Goal: Book appointment/travel/reservation

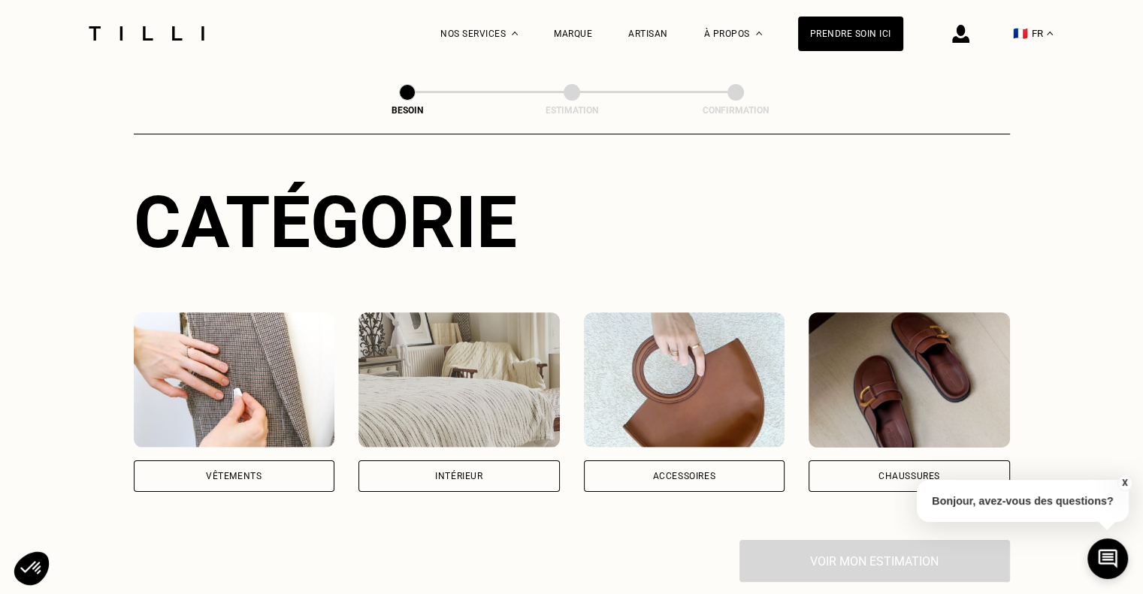
scroll to position [301, 0]
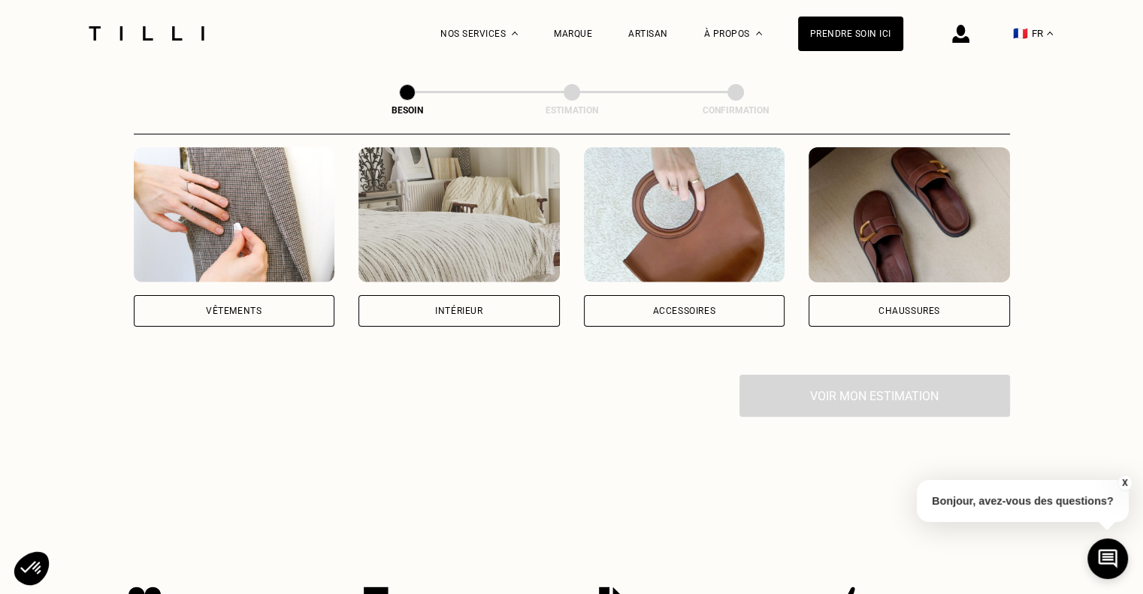
click at [219, 305] on div "Vêtements" at bounding box center [234, 311] width 201 height 32
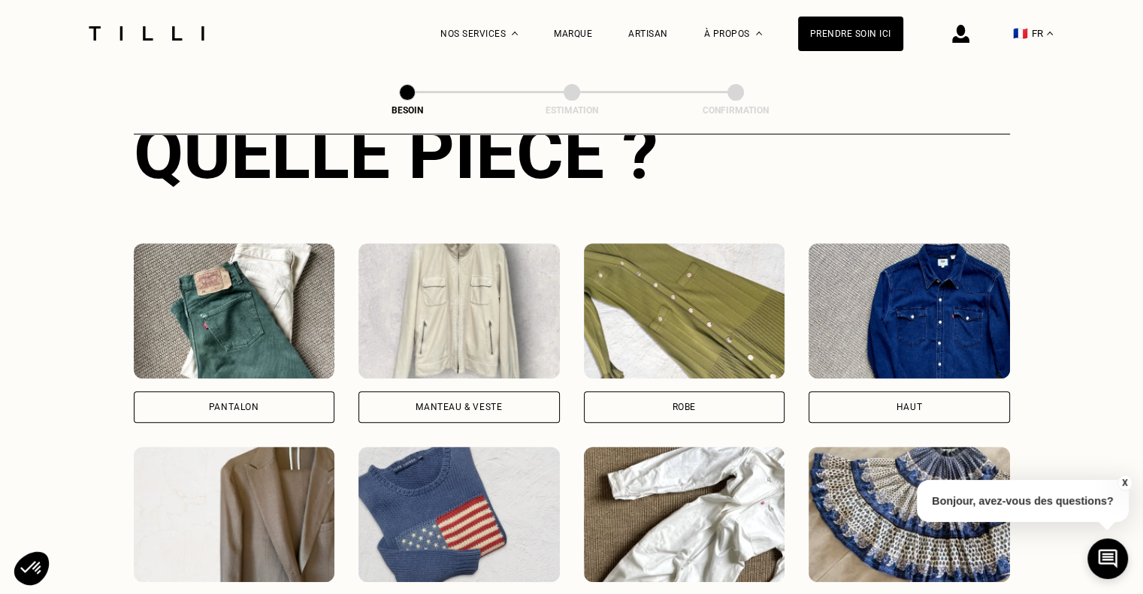
scroll to position [713, 0]
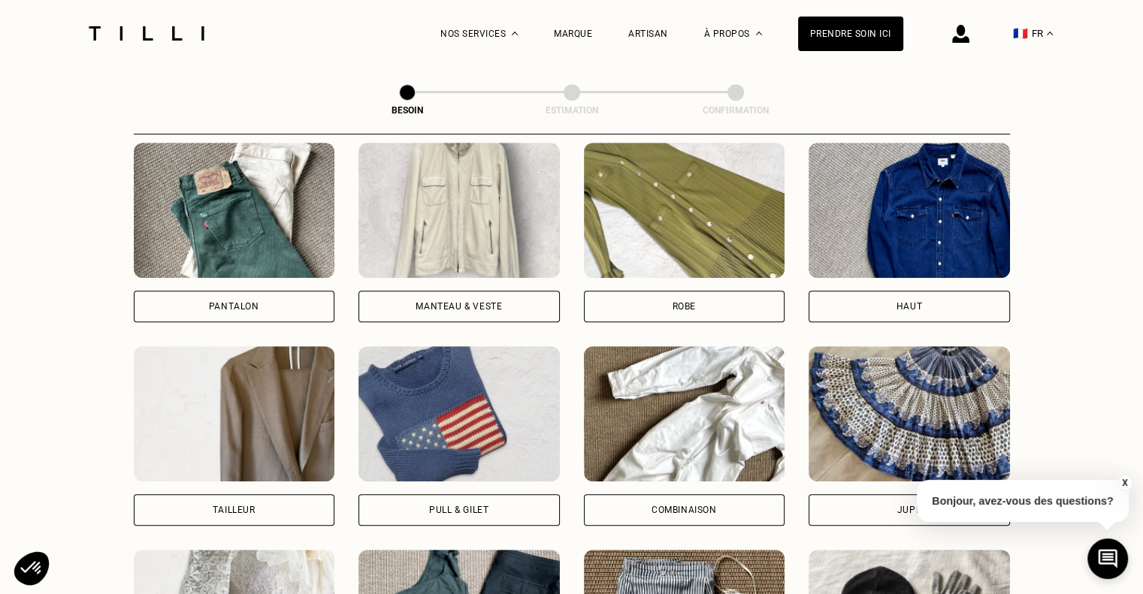
click at [222, 269] on div "Pantalon" at bounding box center [234, 233] width 201 height 180
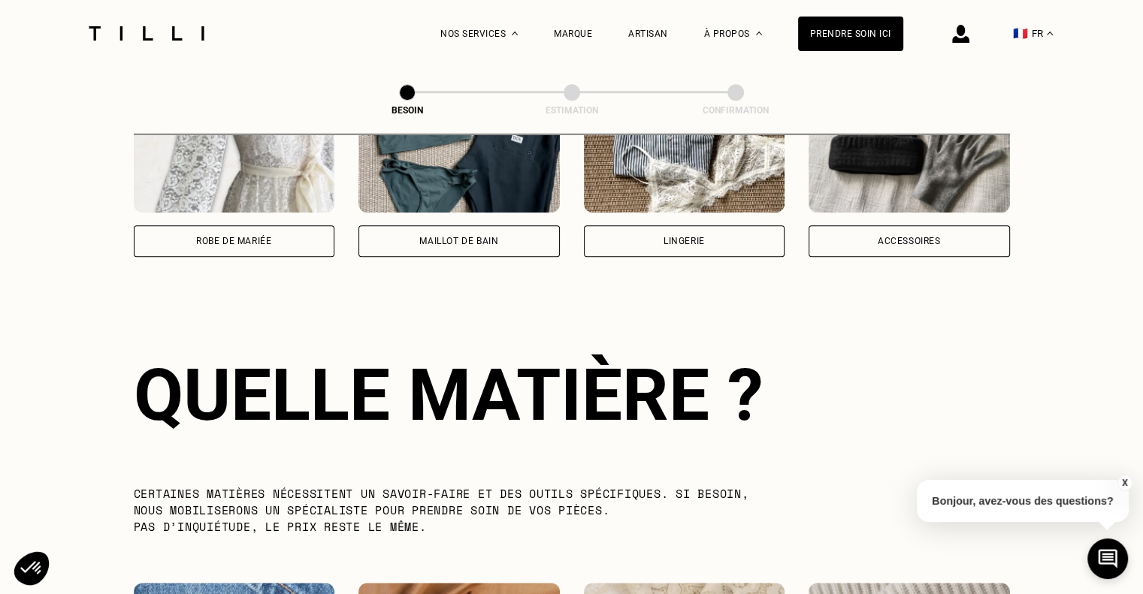
click at [222, 287] on div "Quelle pièce ? Pantalon Manteau & Veste Robe Haut Tailleur Pull & gilet Combina…" at bounding box center [572, 252] width 876 height 1525
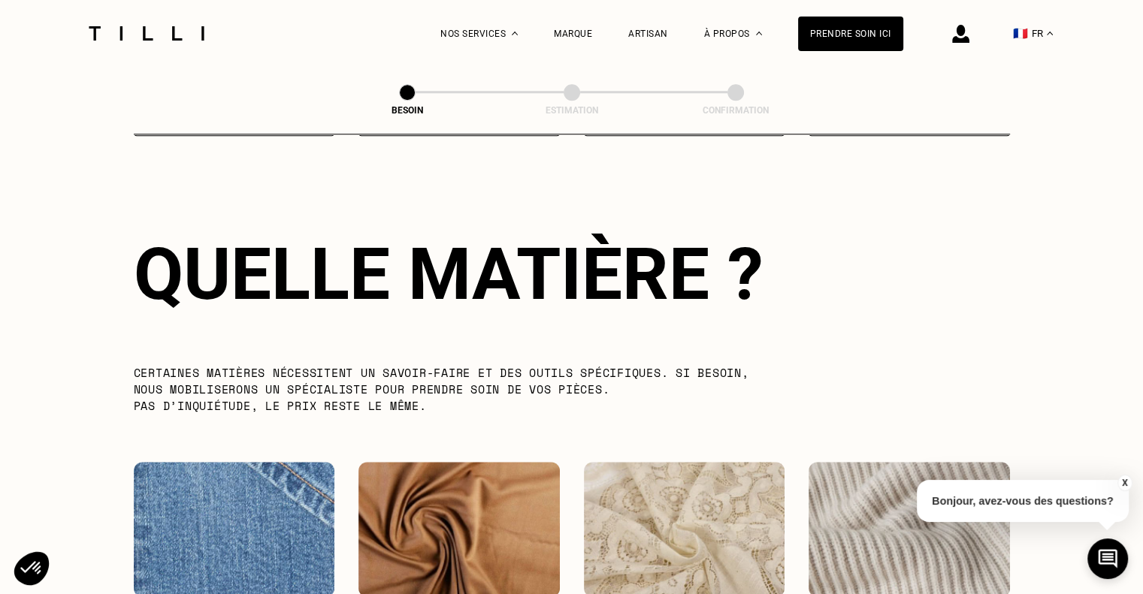
scroll to position [1607, 0]
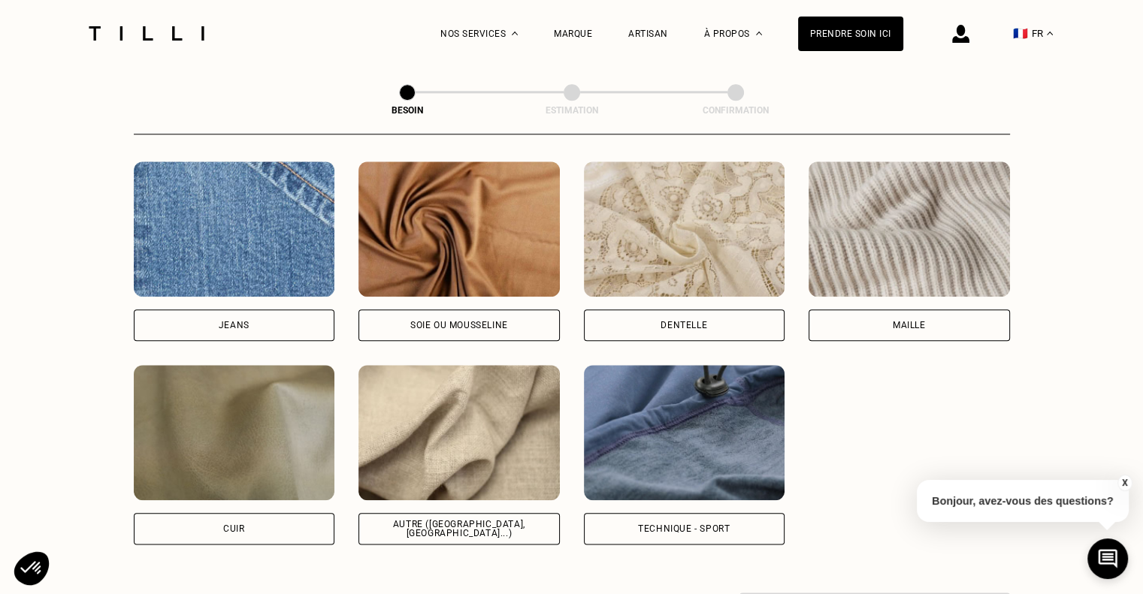
click at [222, 321] on div "Jeans" at bounding box center [234, 325] width 31 height 9
select select "FR"
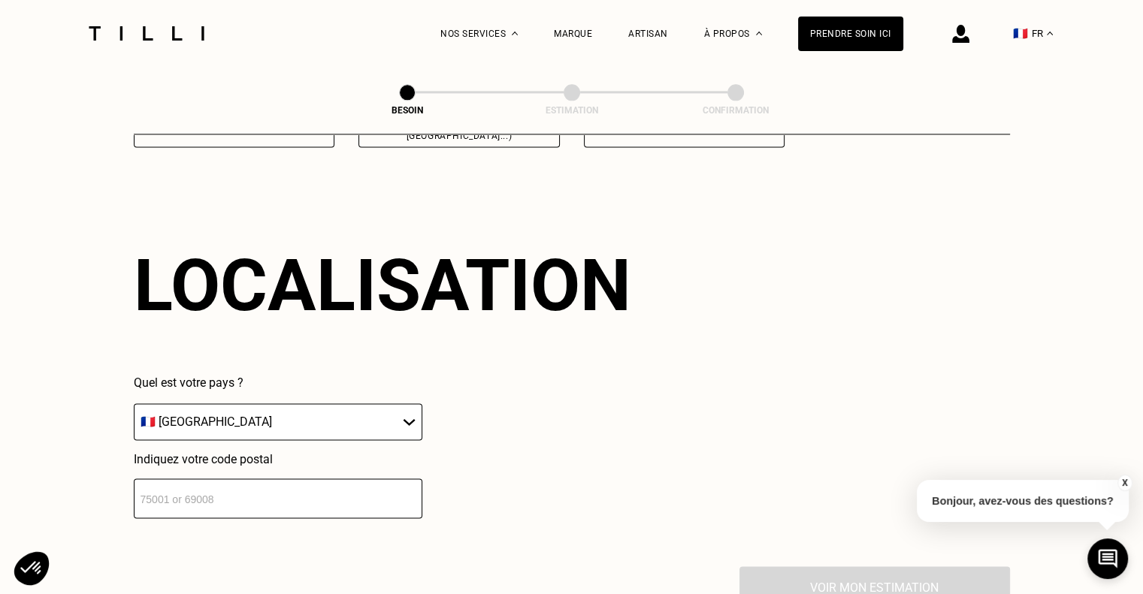
scroll to position [2018, 0]
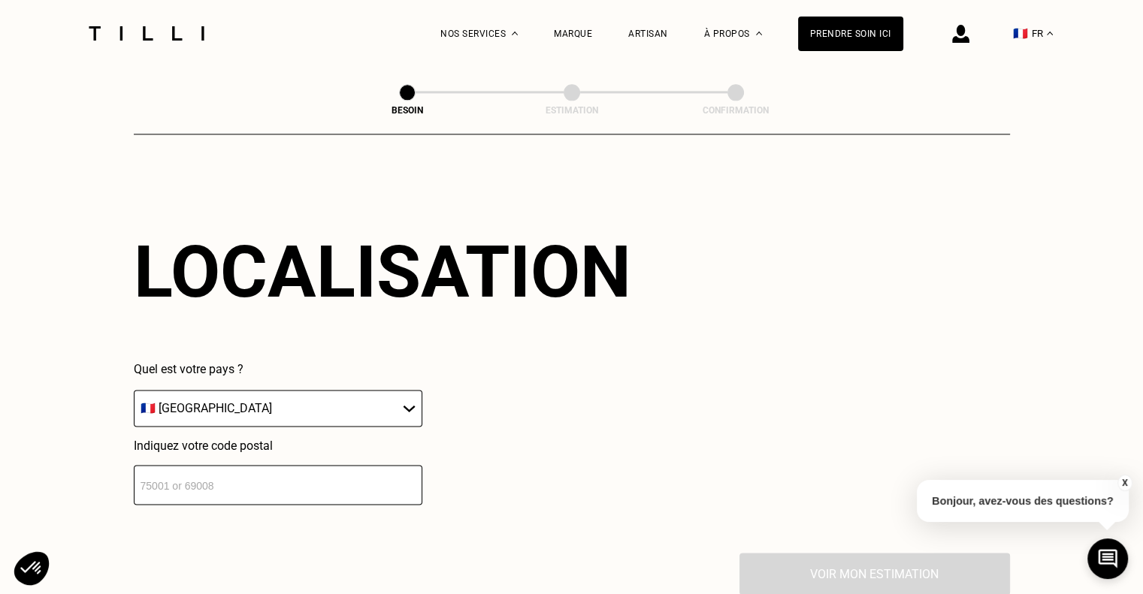
click at [188, 398] on select "🇩🇪 [GEOGRAPHIC_DATA] 🇦🇹 [GEOGRAPHIC_DATA] 🇧🇪 [GEOGRAPHIC_DATA] 🇧🇬 Bulgarie 🇨🇾 C…" at bounding box center [278, 408] width 289 height 37
click at [179, 480] on input "number" at bounding box center [278, 485] width 289 height 40
type input "19100"
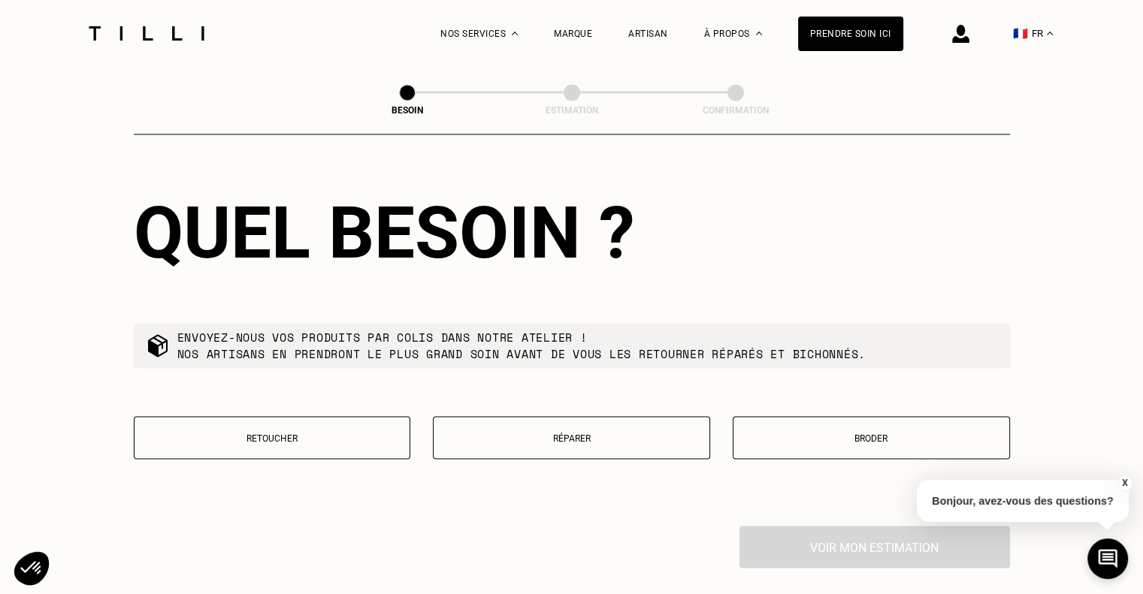
scroll to position [2465, 0]
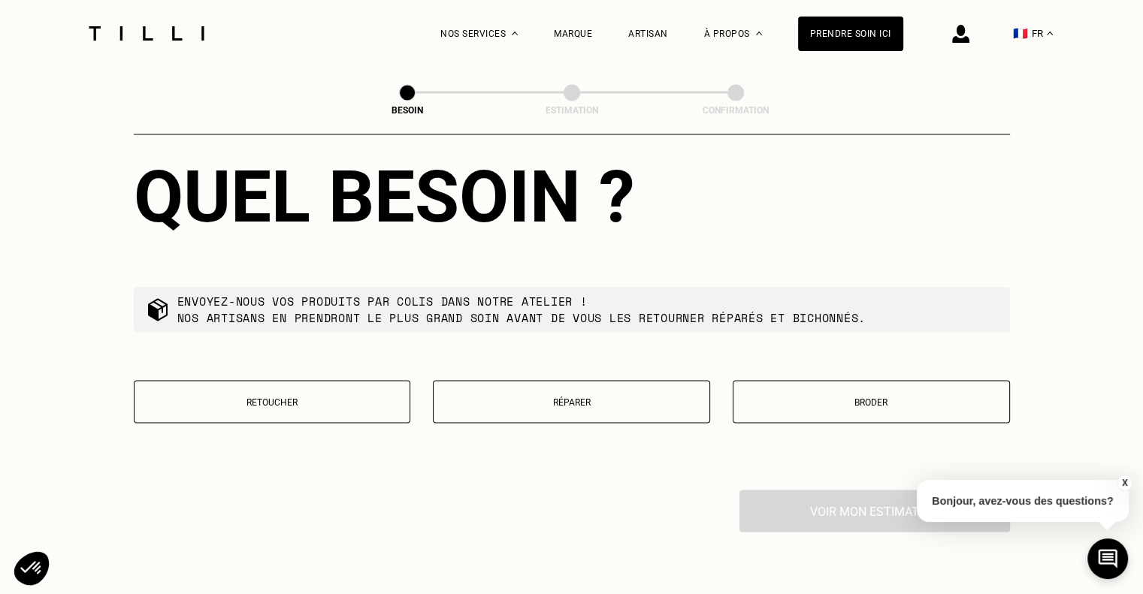
click at [262, 397] on p "Retoucher" at bounding box center [272, 402] width 261 height 11
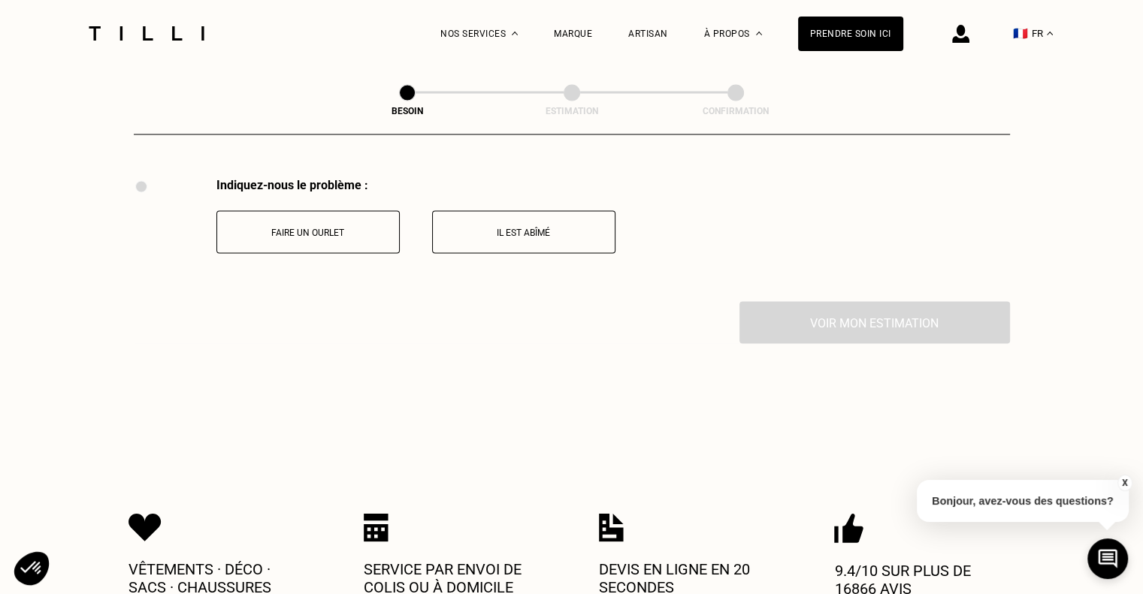
scroll to position [2778, 0]
click at [343, 226] on p "Faire un ourlet" at bounding box center [308, 231] width 167 height 11
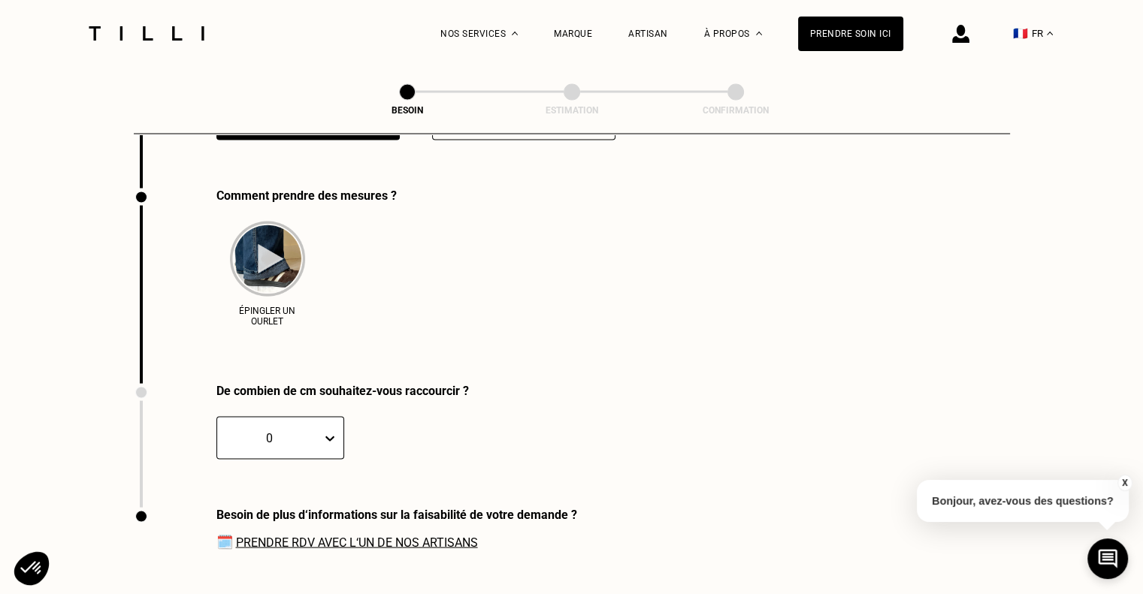
click at [506, 217] on div "Comment prendre des mesures ? Épingler un ourlet" at bounding box center [572, 286] width 876 height 195
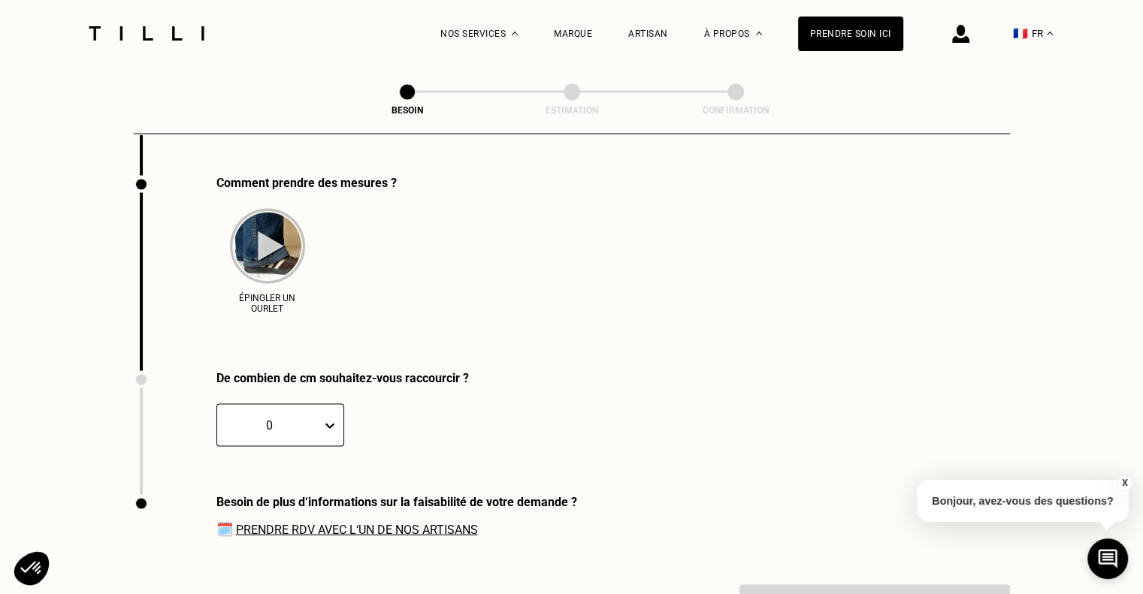
scroll to position [2752, 0]
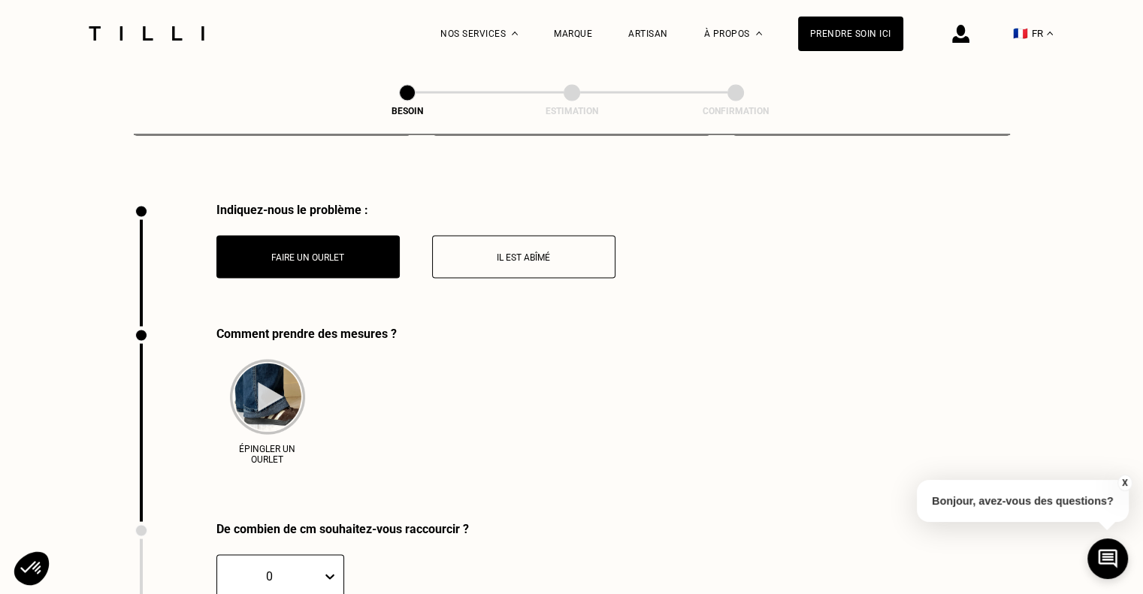
click at [518, 252] on p "Il est abîmé" at bounding box center [523, 257] width 167 height 11
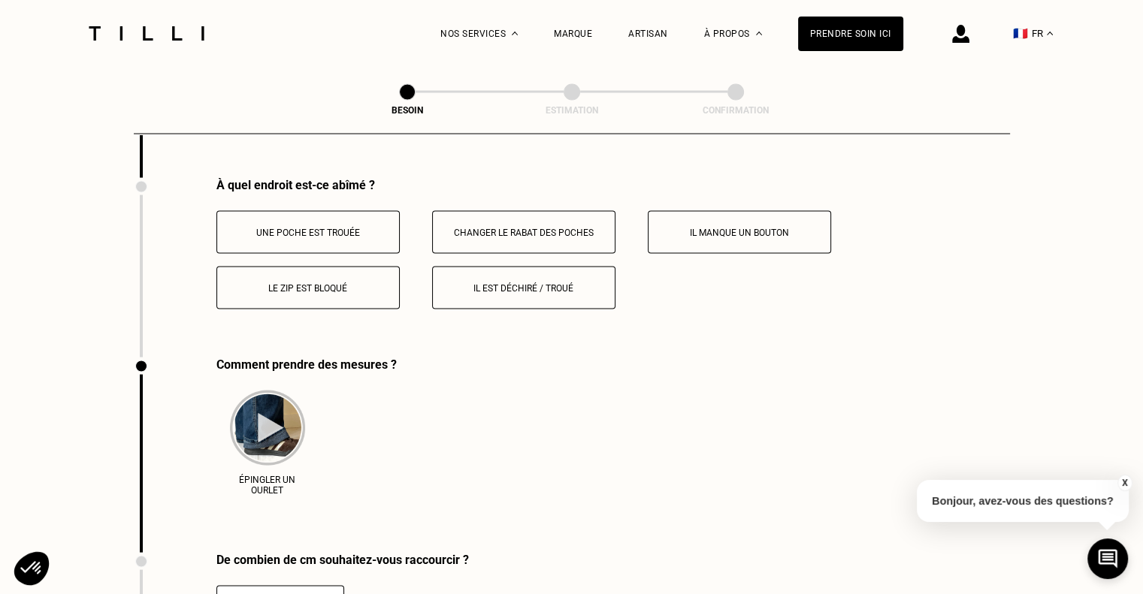
scroll to position [2903, 0]
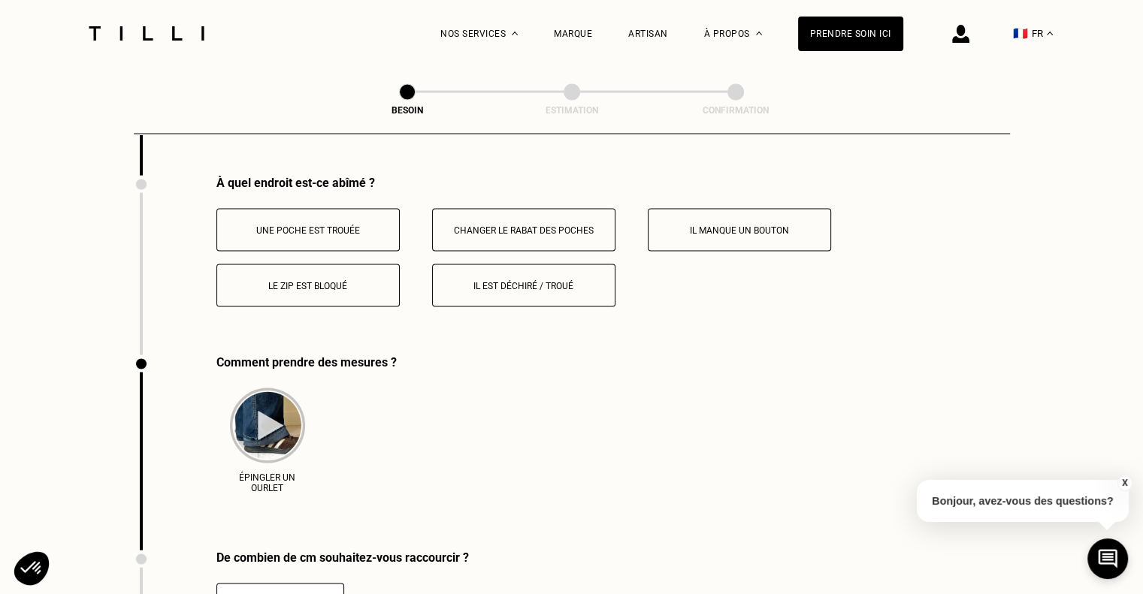
click at [488, 281] on p "Il est déchiré / troué" at bounding box center [523, 286] width 167 height 11
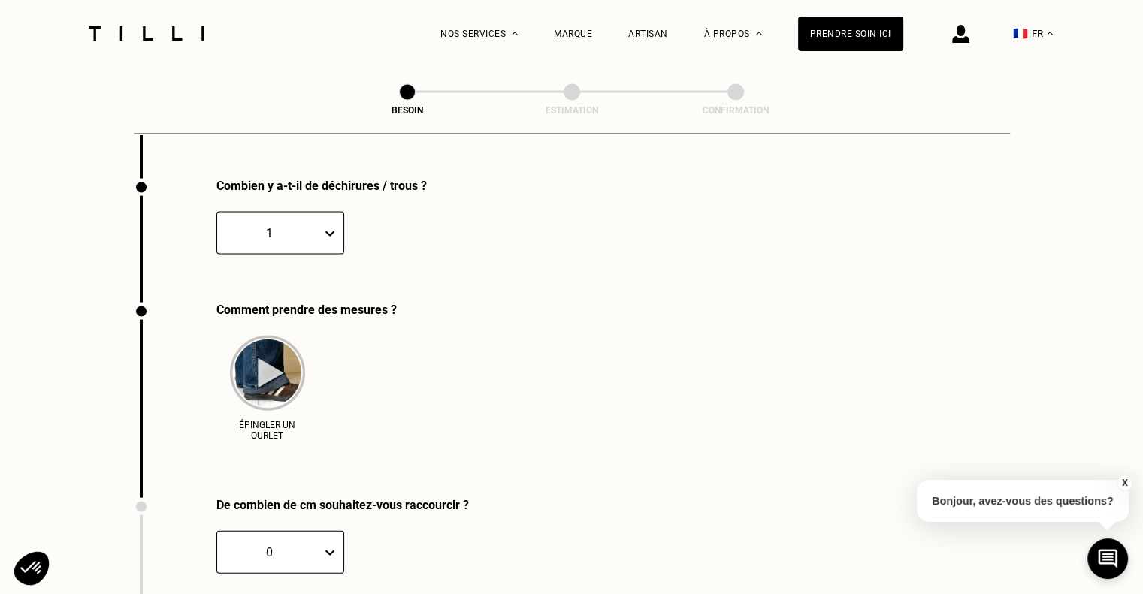
scroll to position [3082, 0]
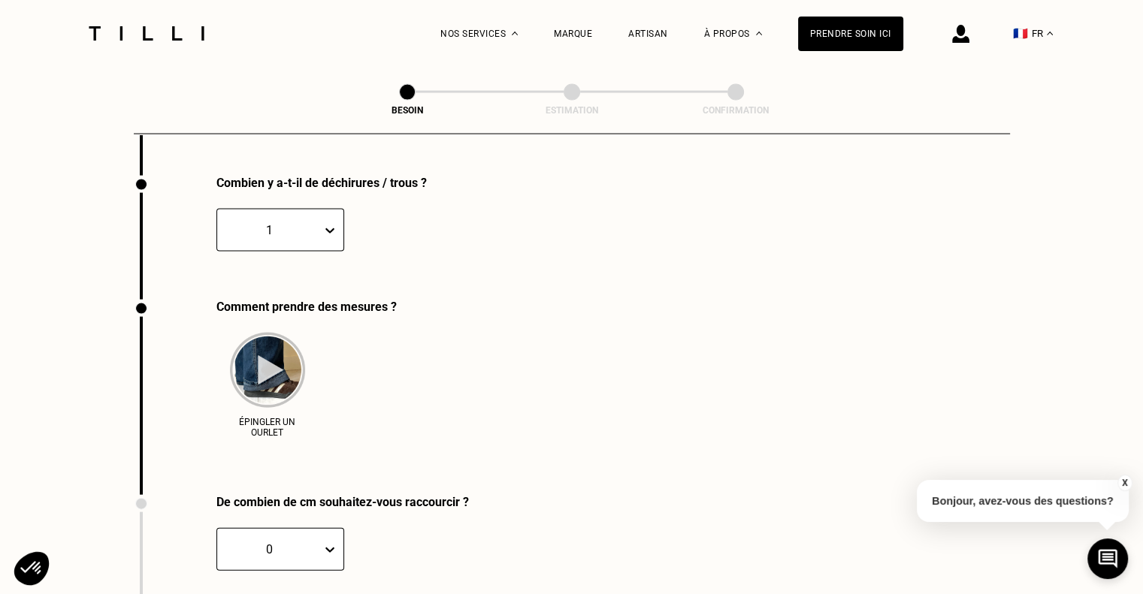
click at [329, 223] on icon at bounding box center [329, 230] width 15 height 15
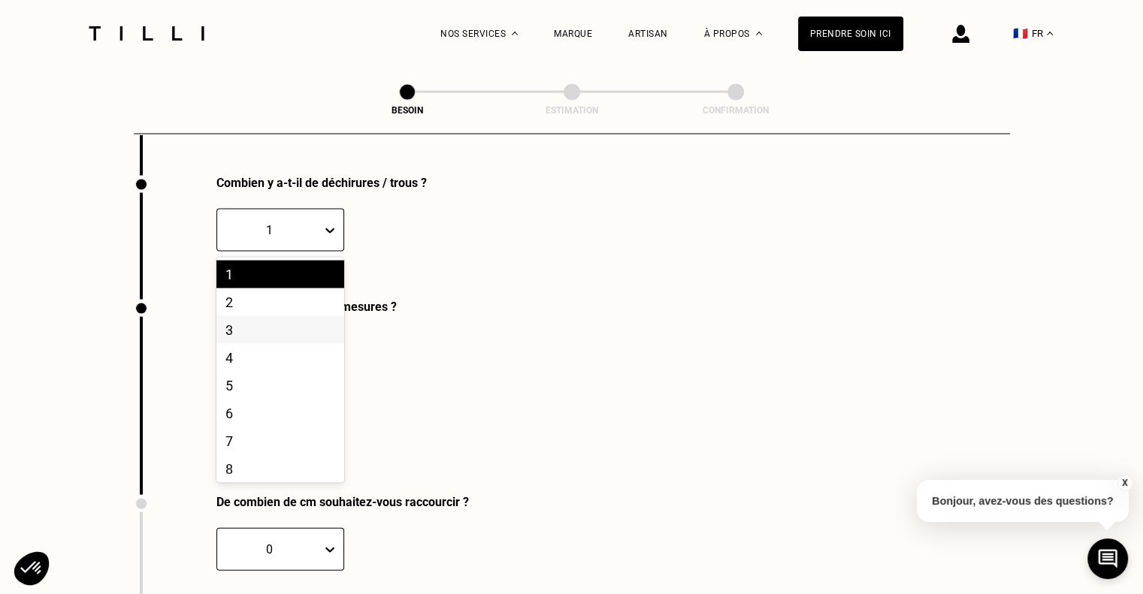
click at [265, 323] on div "3" at bounding box center [280, 330] width 128 height 28
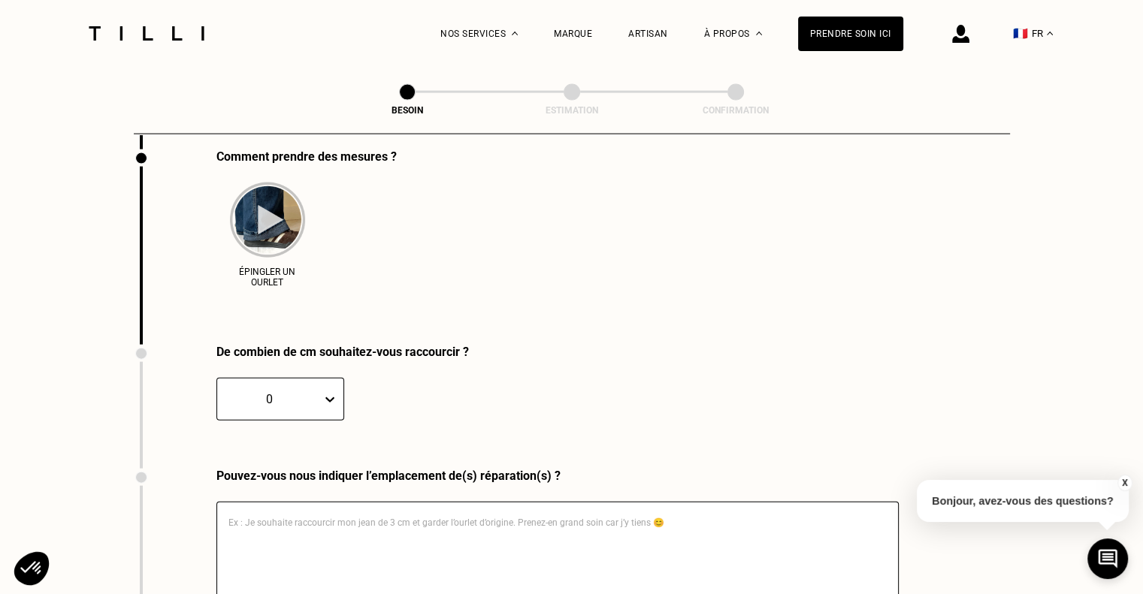
click at [325, 392] on div "De combien de cm souhaitez-vous raccourcir ? 0 CM" at bounding box center [301, 407] width 335 height 124
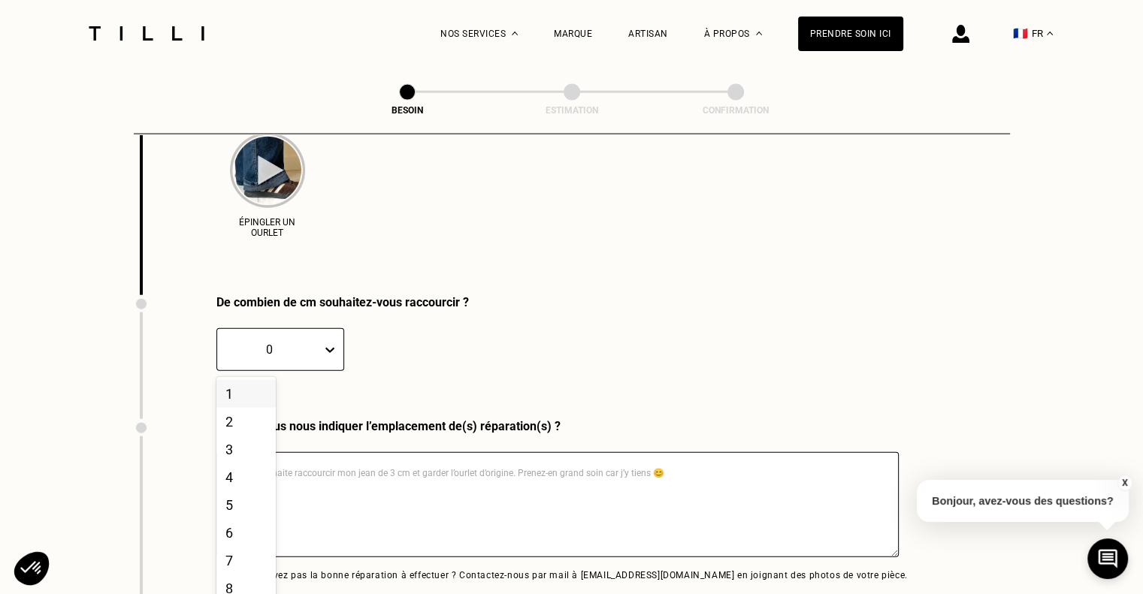
scroll to position [3290, 0]
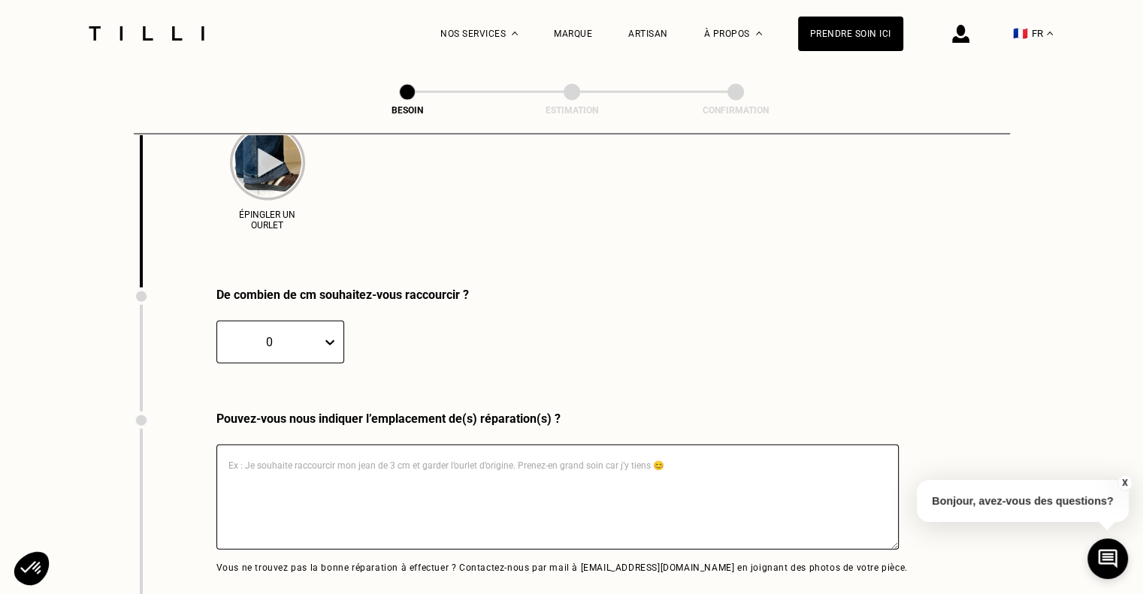
click at [520, 359] on div "De combien de cm souhaitez-vous raccourcir ? 0 CM" at bounding box center [572, 350] width 876 height 124
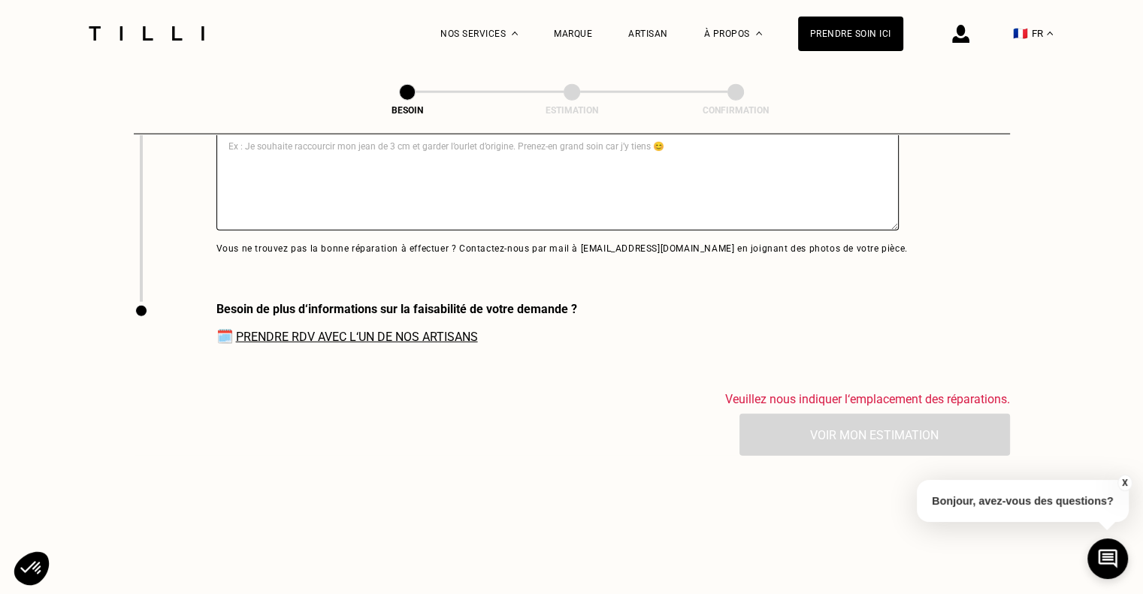
scroll to position [3665, 0]
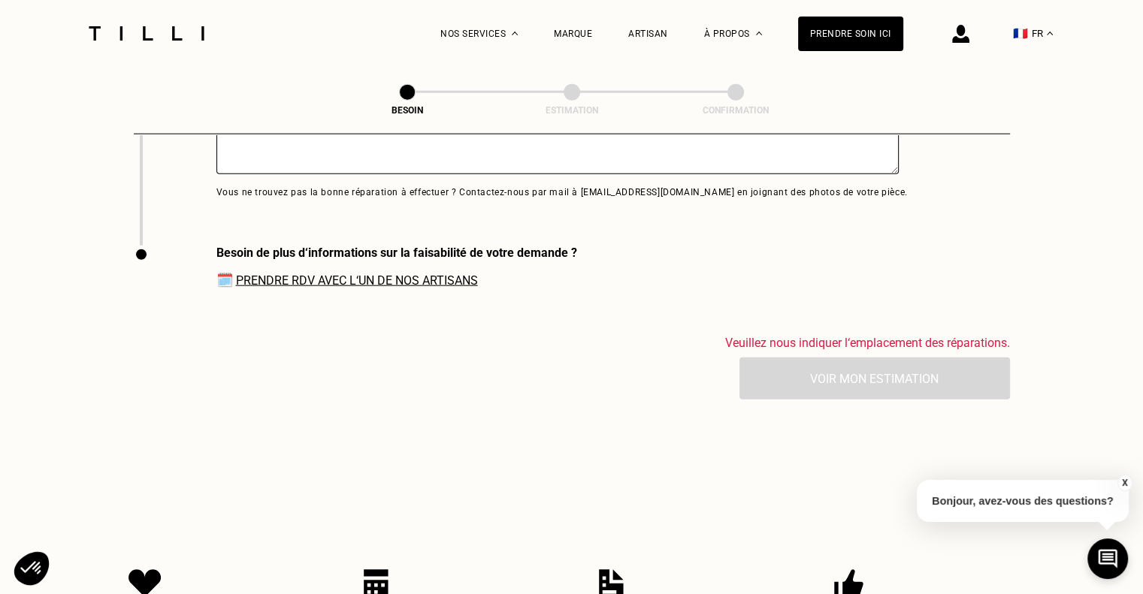
click at [403, 274] on link "Prendre RDV avec l‘un de nos artisans" at bounding box center [357, 281] width 242 height 14
